Goal: Find specific page/section: Find specific page/section

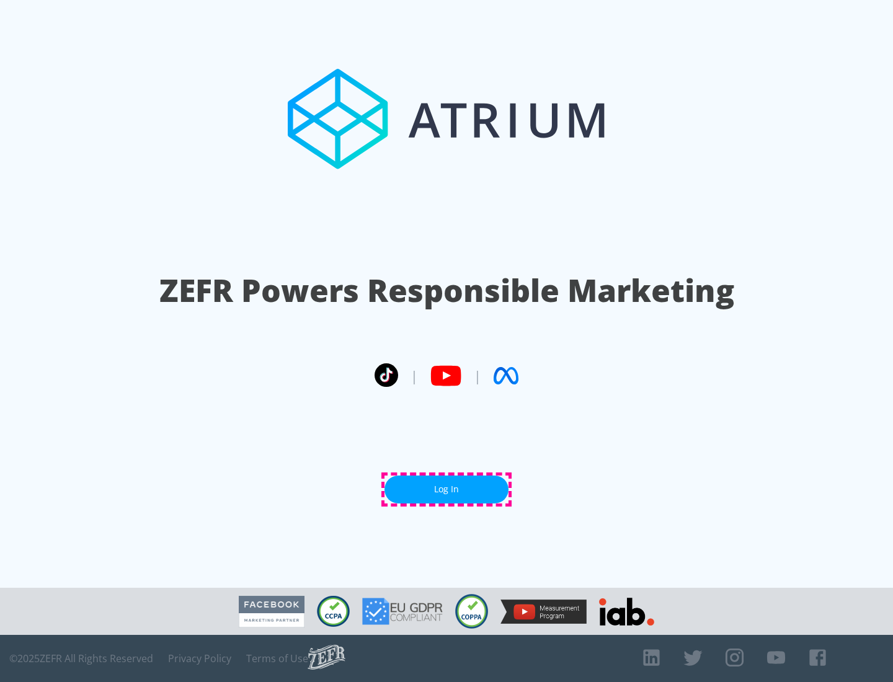
click at [447, 489] on link "Log In" at bounding box center [447, 490] width 124 height 28
